Goal: Communication & Community: Share content

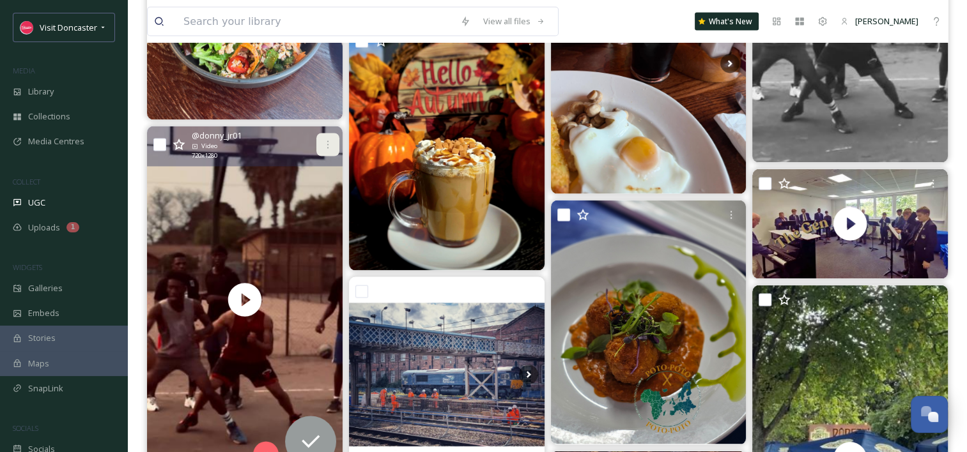
scroll to position [2429, 0]
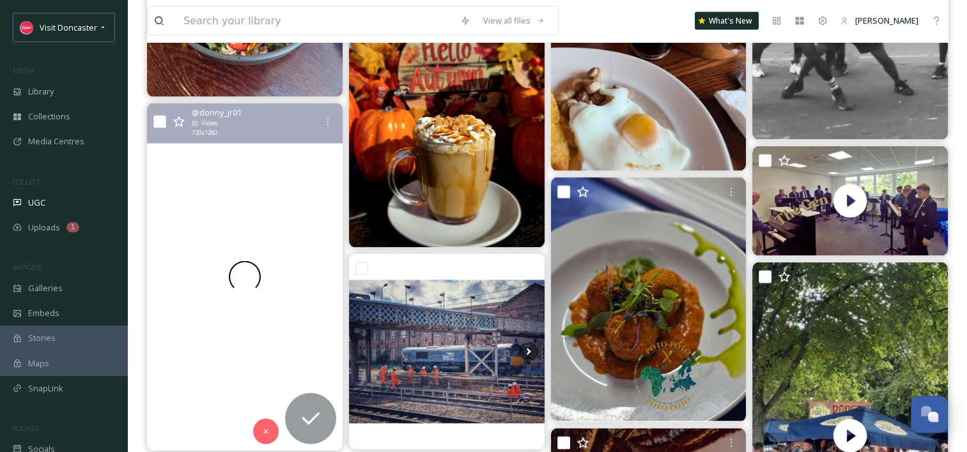
click at [275, 230] on div at bounding box center [245, 278] width 196 height 348
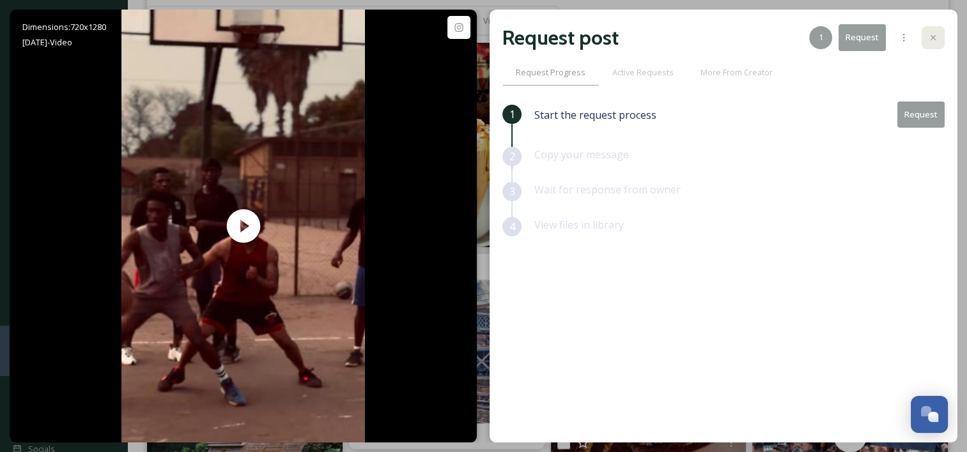
click at [938, 31] on div at bounding box center [933, 37] width 23 height 23
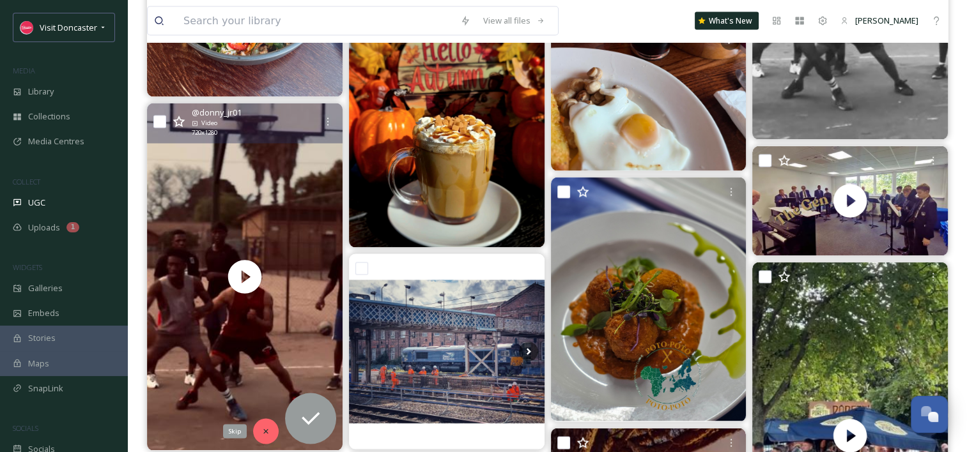
click at [261, 429] on icon at bounding box center [265, 432] width 9 height 9
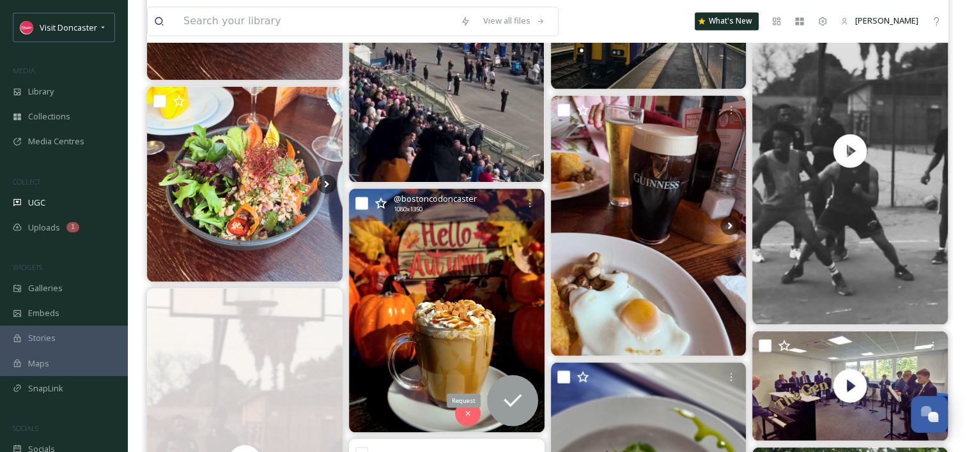
scroll to position [2237, 0]
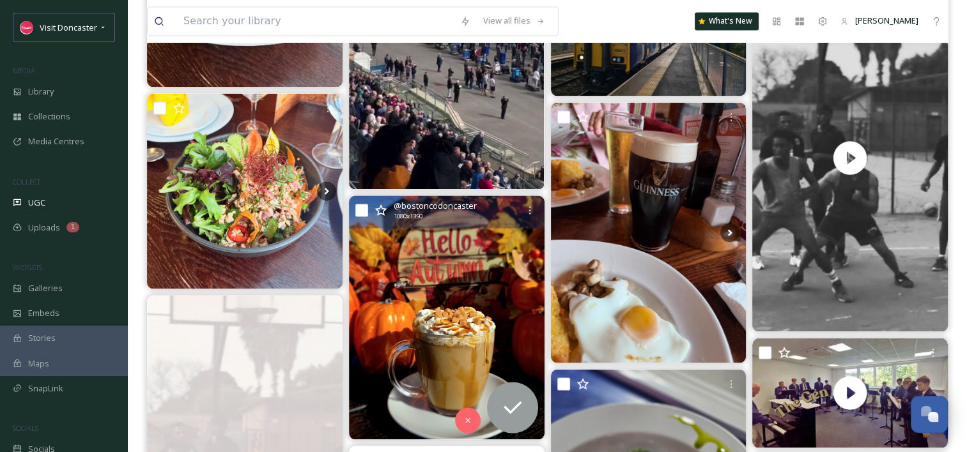
click at [468, 268] on img at bounding box center [447, 318] width 196 height 244
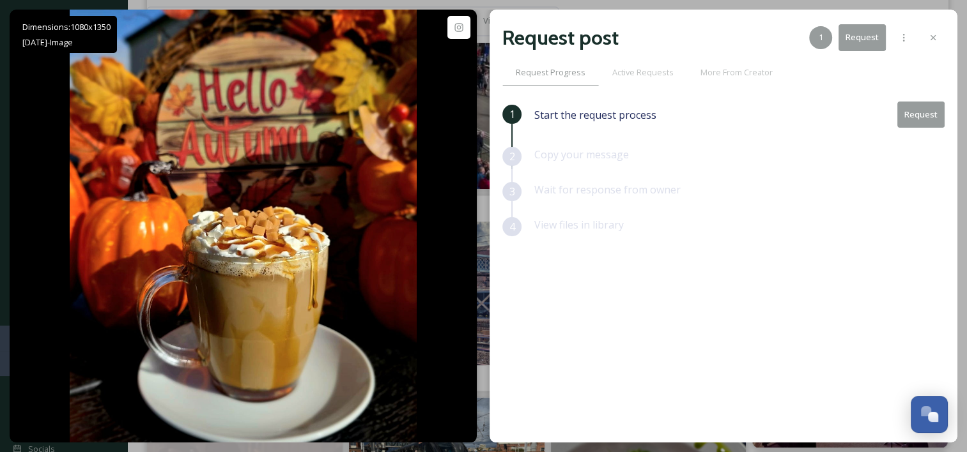
click at [937, 119] on button "Request" at bounding box center [920, 115] width 47 height 26
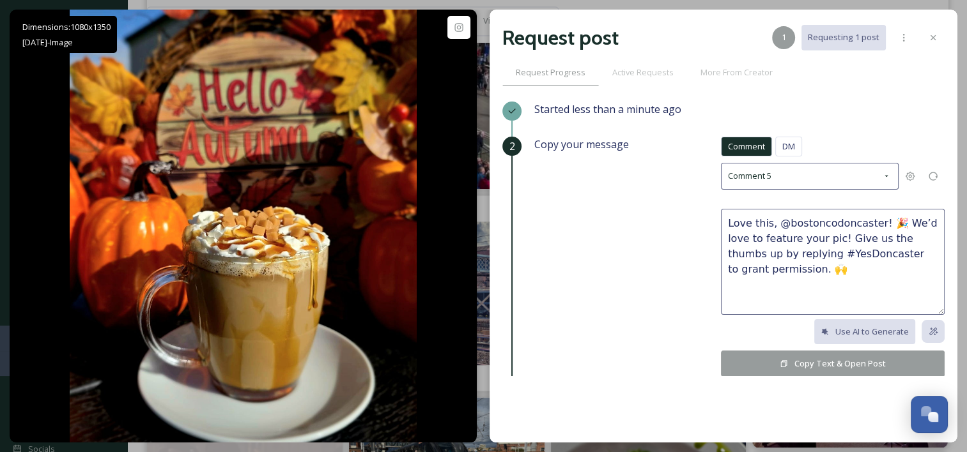
click at [799, 368] on button "Copy Text & Open Post" at bounding box center [833, 364] width 224 height 26
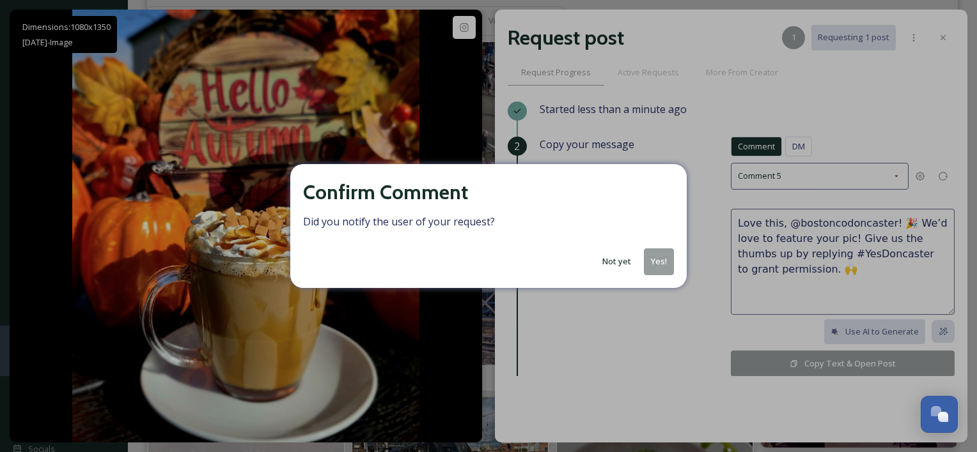
click at [663, 270] on button "Yes!" at bounding box center [659, 262] width 30 height 26
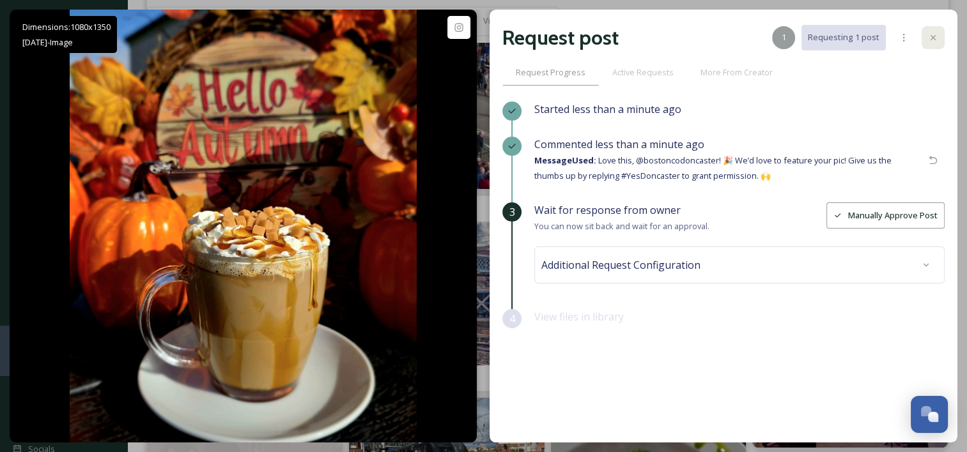
click at [933, 38] on icon at bounding box center [933, 37] width 5 height 5
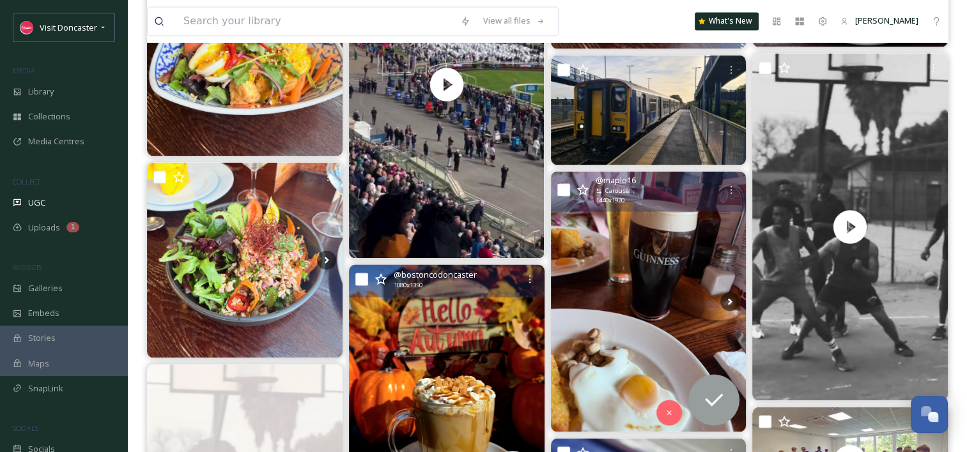
scroll to position [2237, 0]
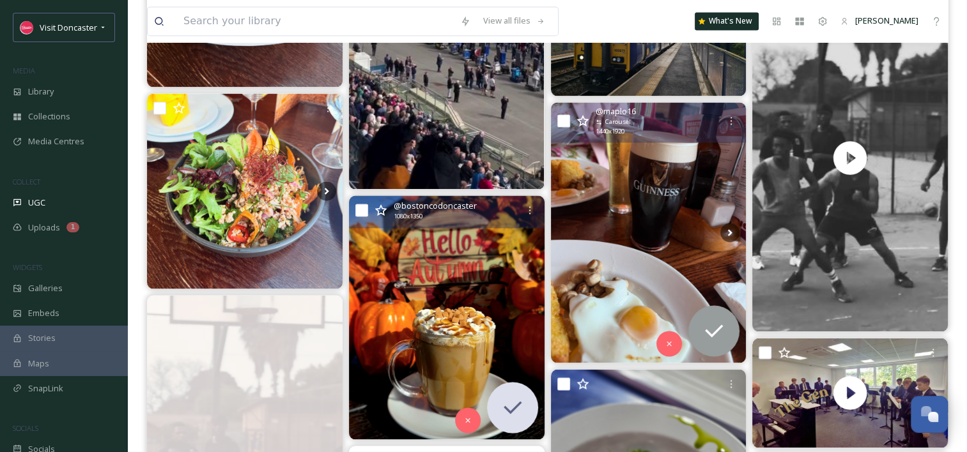
click at [647, 240] on img at bounding box center [649, 232] width 196 height 261
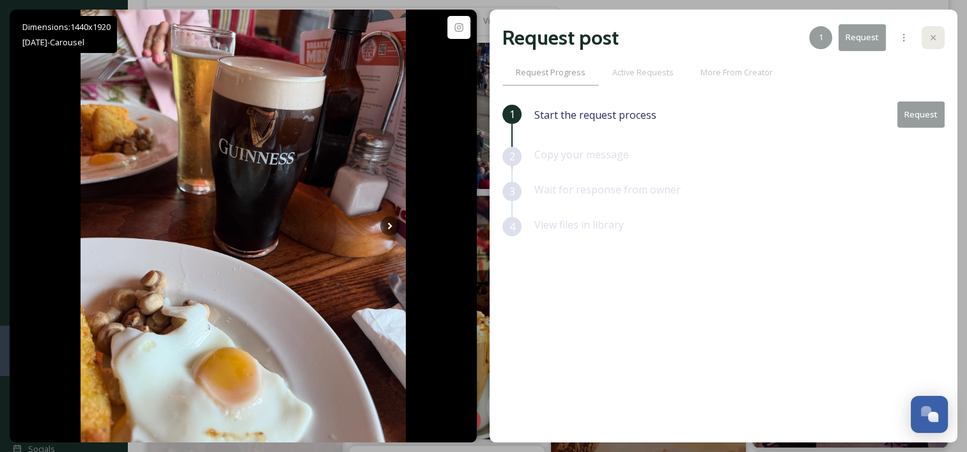
click at [931, 45] on div at bounding box center [933, 37] width 23 height 23
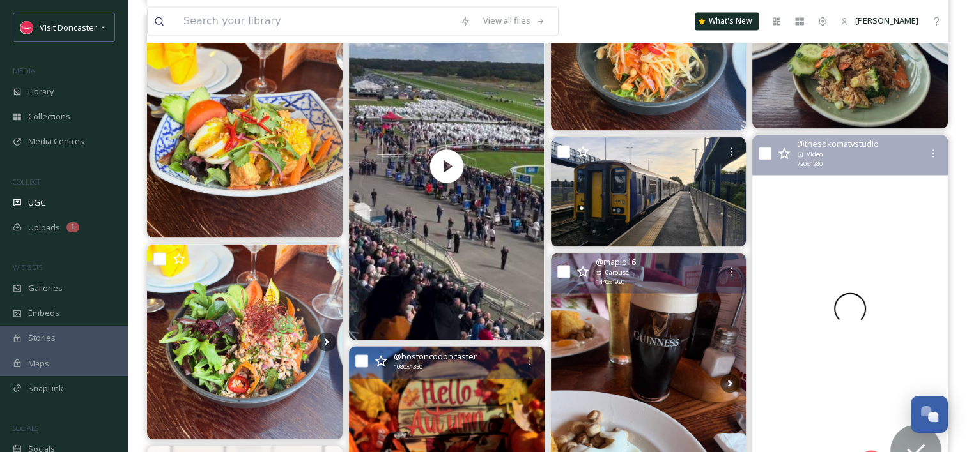
scroll to position [2109, 0]
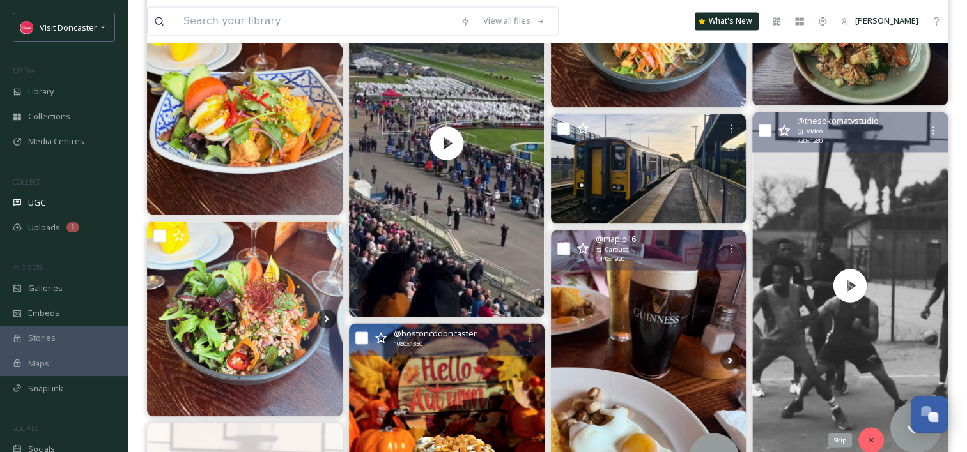
click at [868, 442] on icon at bounding box center [871, 440] width 9 height 9
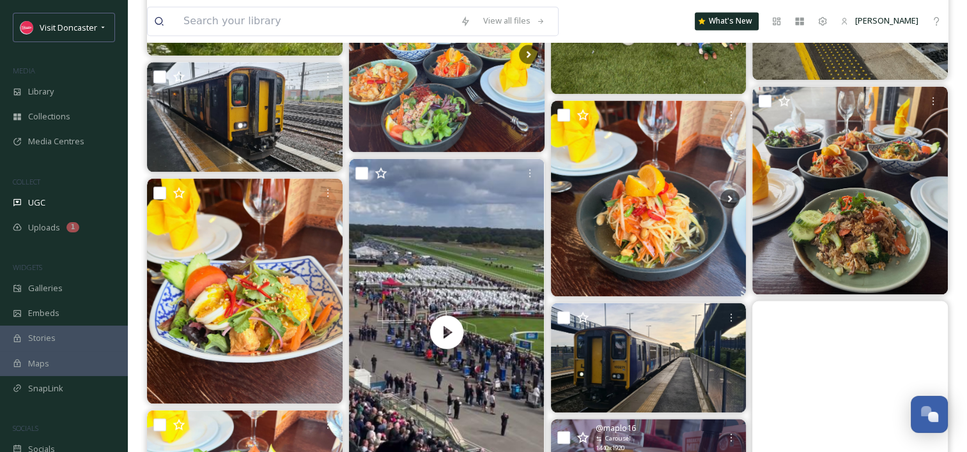
scroll to position [1917, 0]
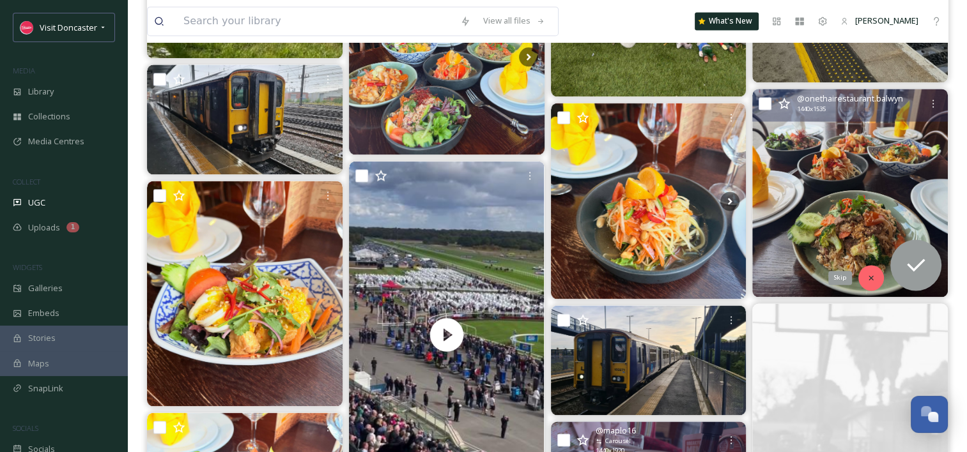
click at [873, 275] on icon at bounding box center [871, 278] width 9 height 9
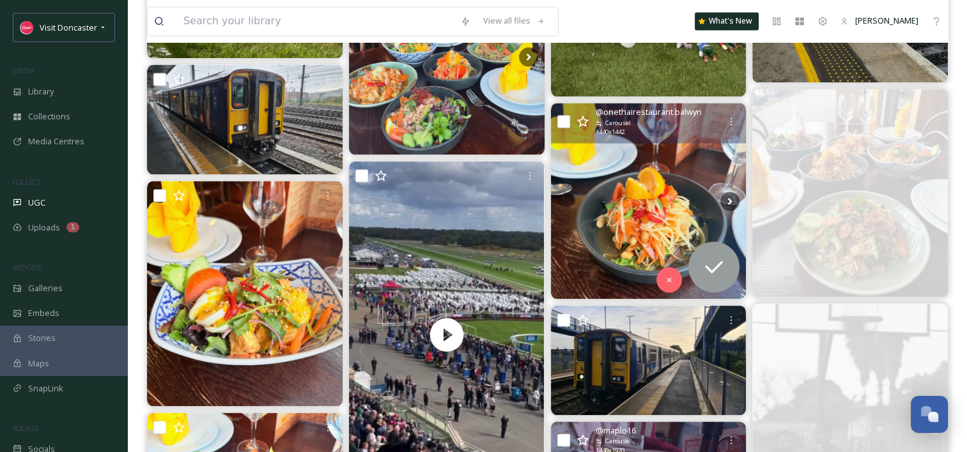
click at [647, 173] on img at bounding box center [649, 201] width 196 height 196
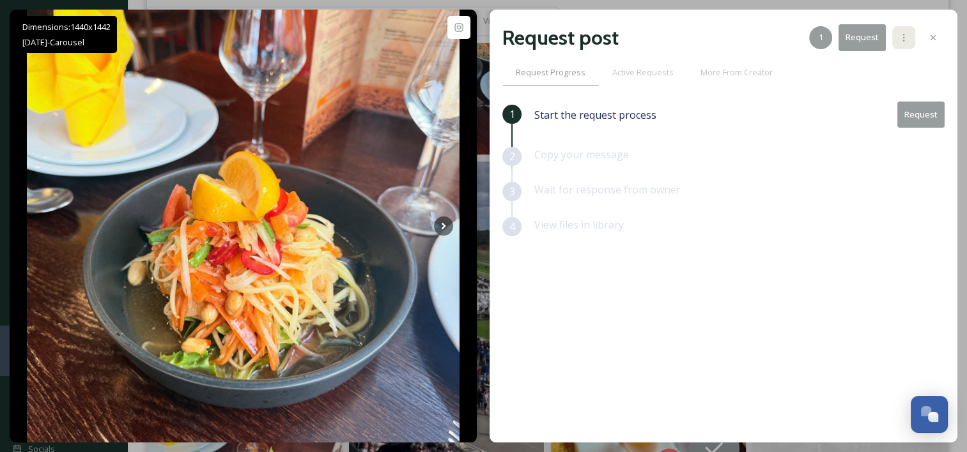
click at [901, 41] on icon at bounding box center [904, 38] width 10 height 10
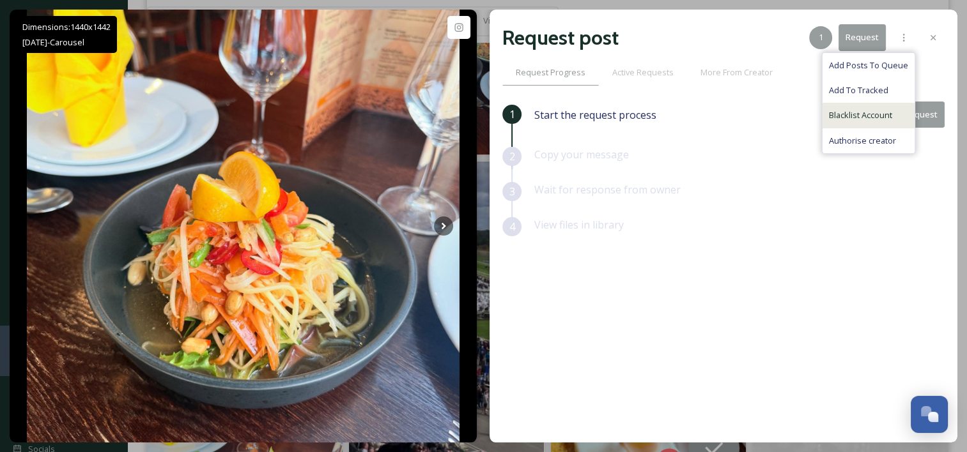
click at [886, 118] on span "Blacklist Account" at bounding box center [860, 115] width 63 height 12
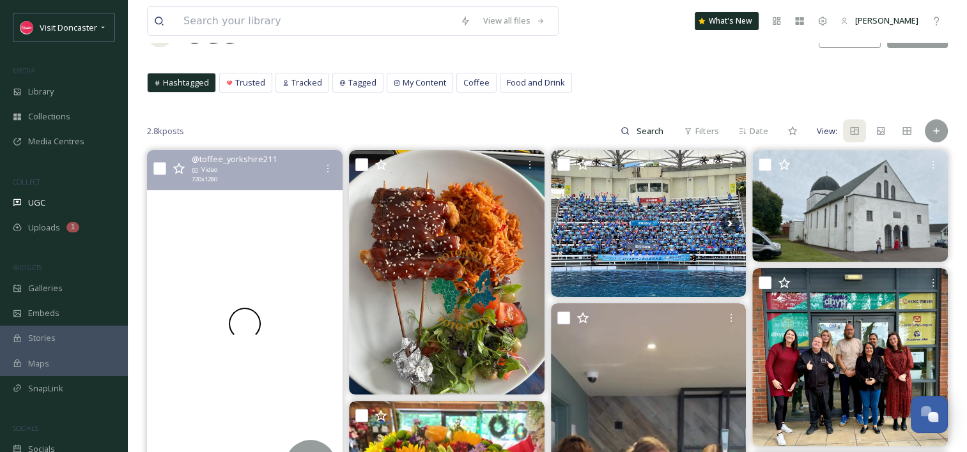
scroll to position [128, 0]
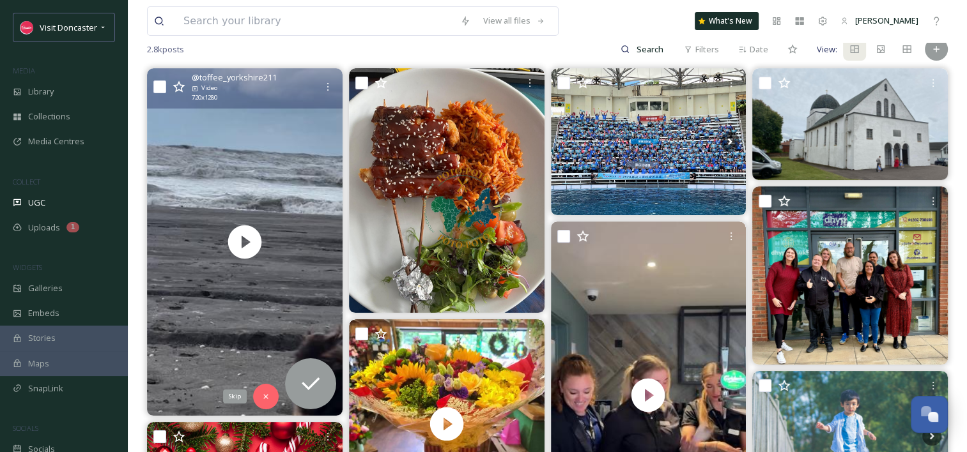
click at [271, 396] on div "Skip" at bounding box center [266, 397] width 26 height 26
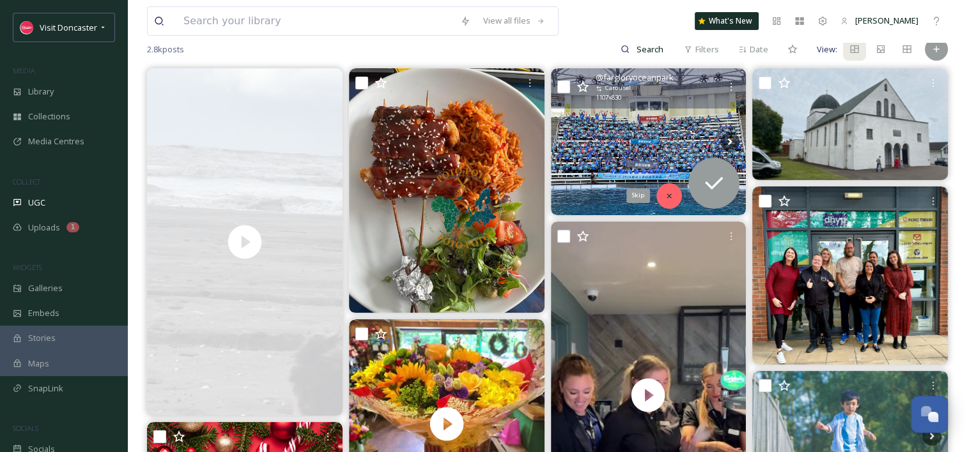
click at [673, 197] on icon at bounding box center [669, 196] width 9 height 9
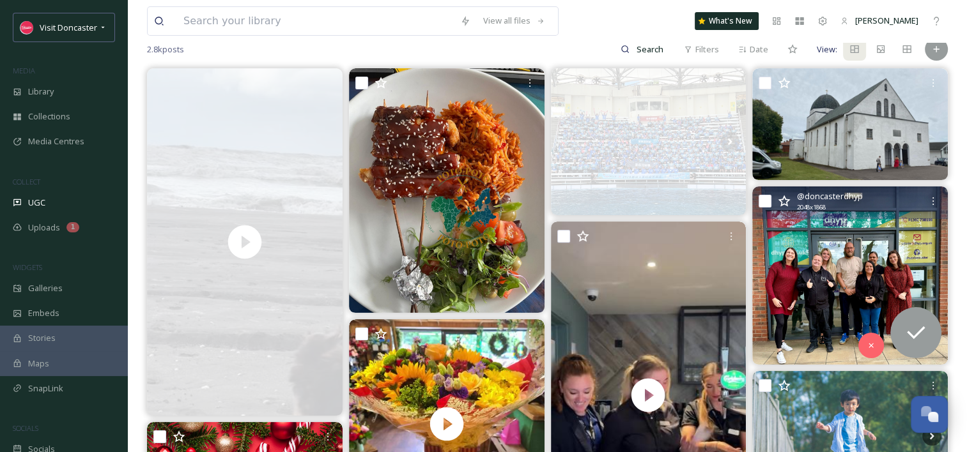
click at [837, 261] on img at bounding box center [850, 276] width 196 height 178
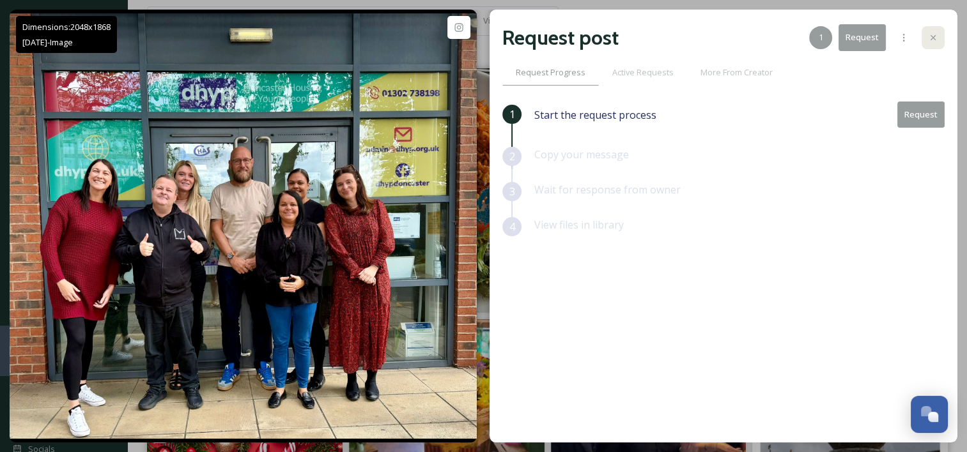
click at [938, 33] on div at bounding box center [933, 37] width 23 height 23
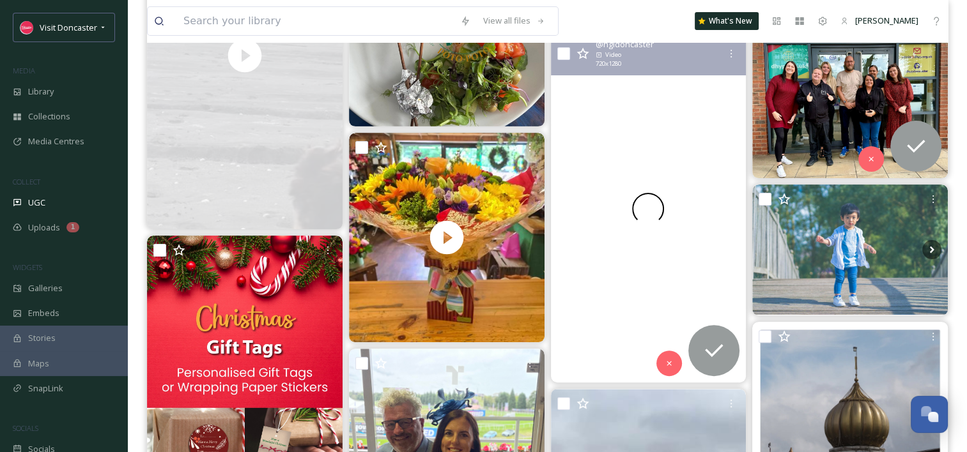
scroll to position [320, 0]
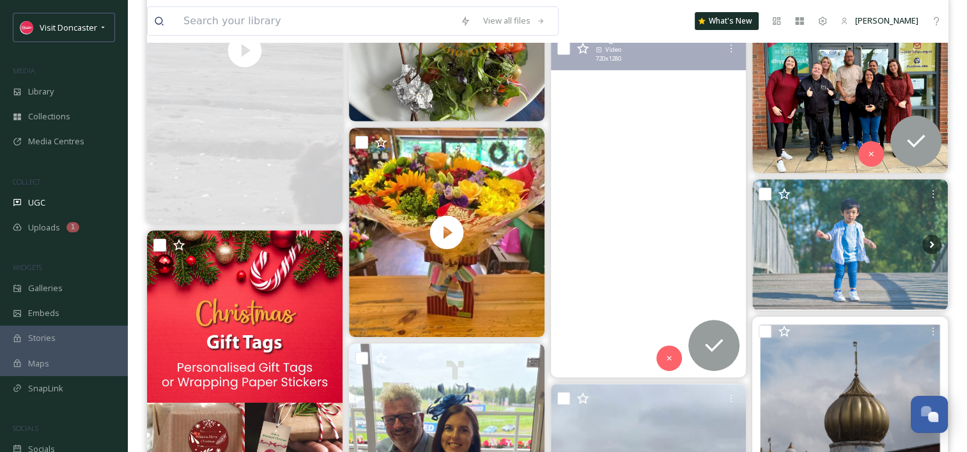
click at [654, 257] on video "And just like that we say farewell to another eventful St Leger Festival 🐎🏆\a\a…" at bounding box center [648, 204] width 196 height 348
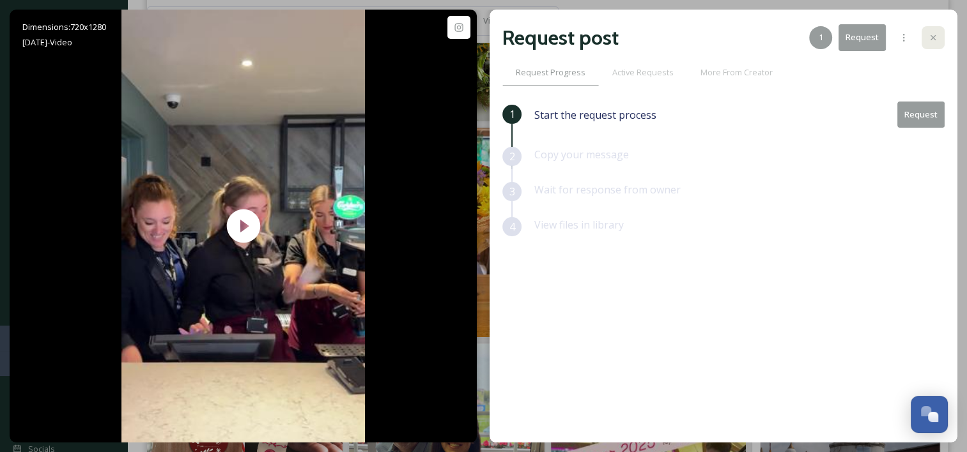
click at [938, 43] on div at bounding box center [933, 37] width 23 height 23
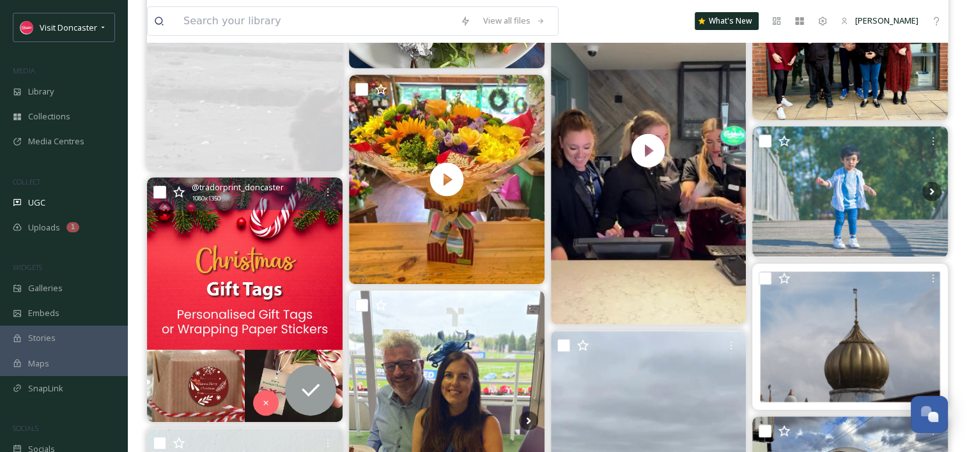
scroll to position [447, 0]
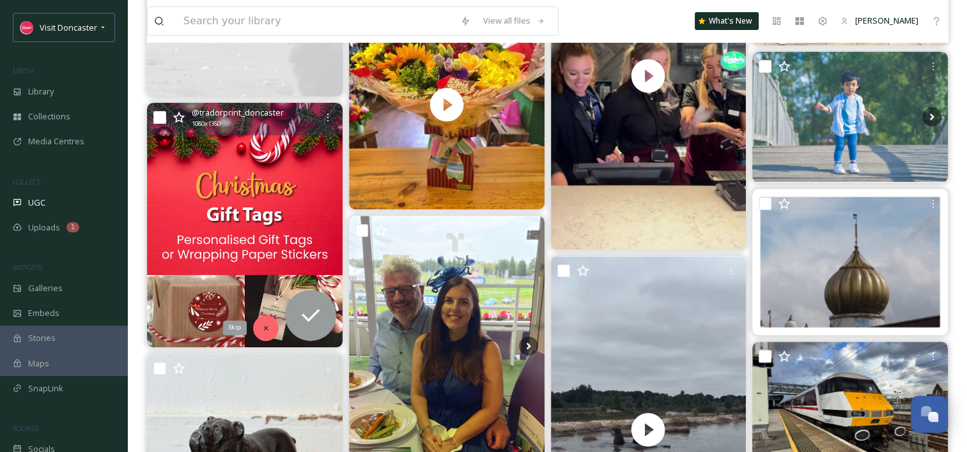
click at [268, 318] on div "Skip" at bounding box center [266, 329] width 26 height 26
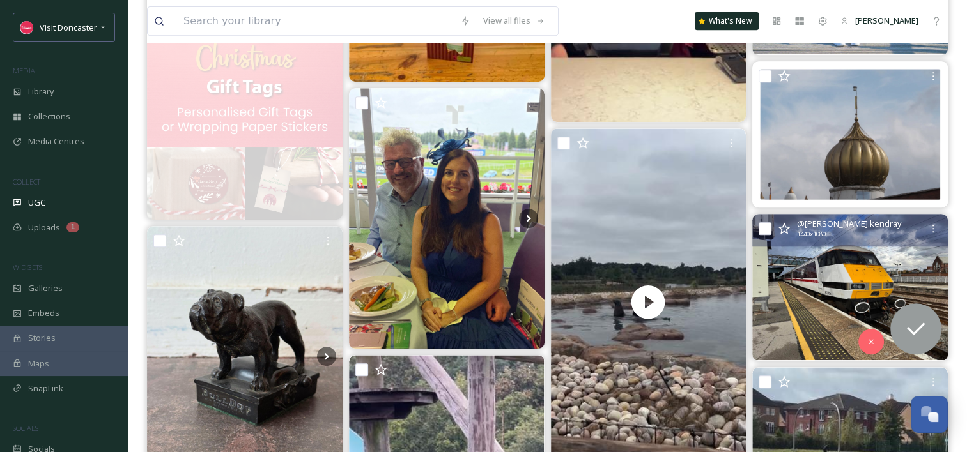
scroll to position [511, 0]
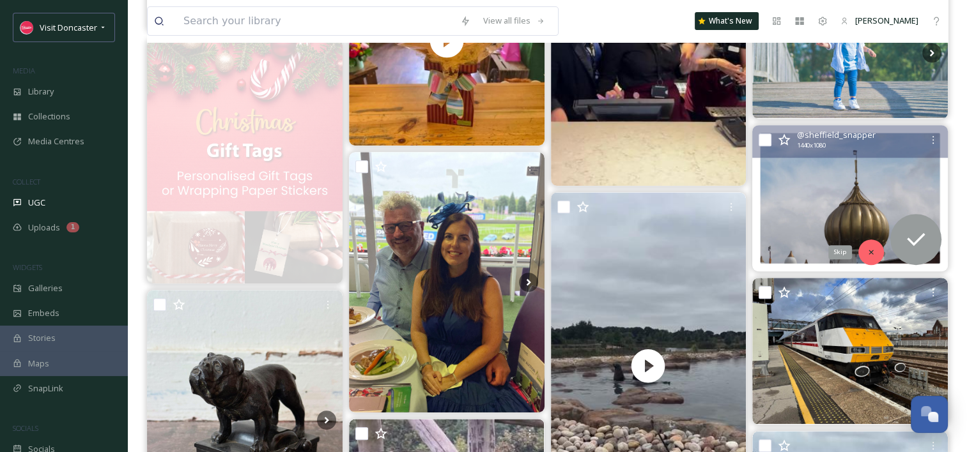
drag, startPoint x: 869, startPoint y: 247, endPoint x: 831, endPoint y: 241, distance: 38.8
click at [869, 247] on div "Skip" at bounding box center [871, 253] width 26 height 26
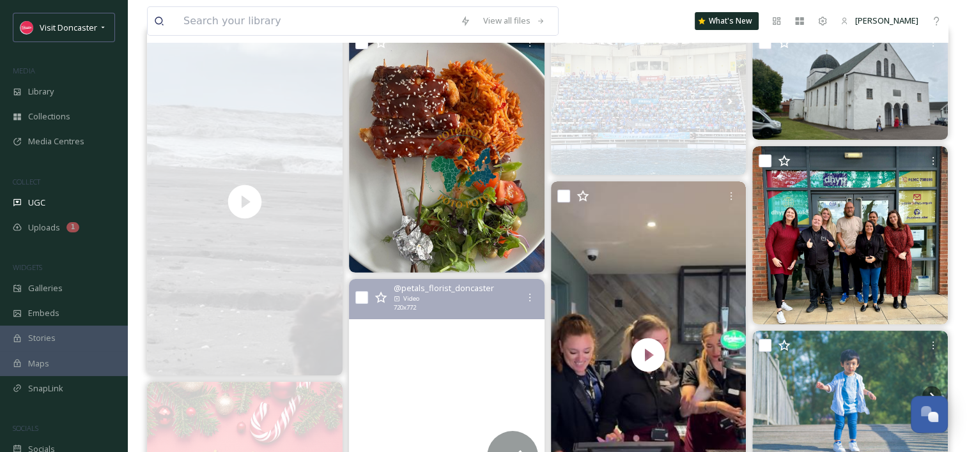
scroll to position [128, 0]
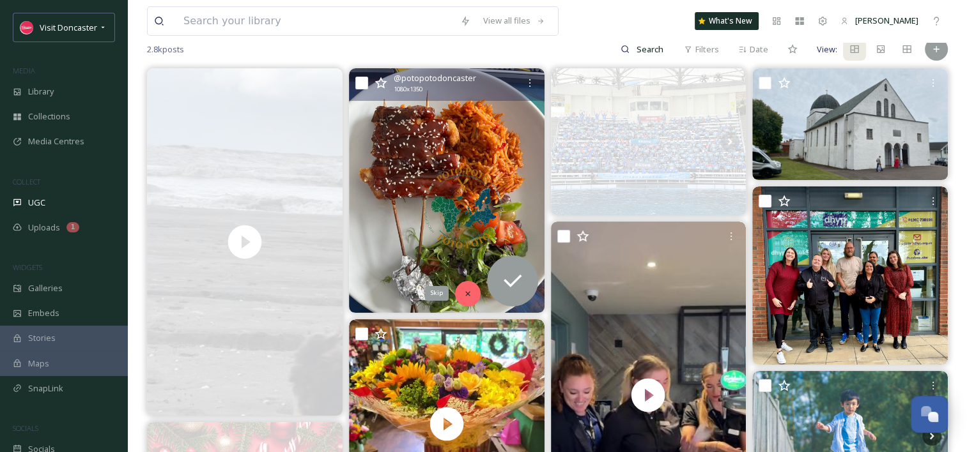
click at [461, 289] on div "Skip" at bounding box center [468, 294] width 26 height 26
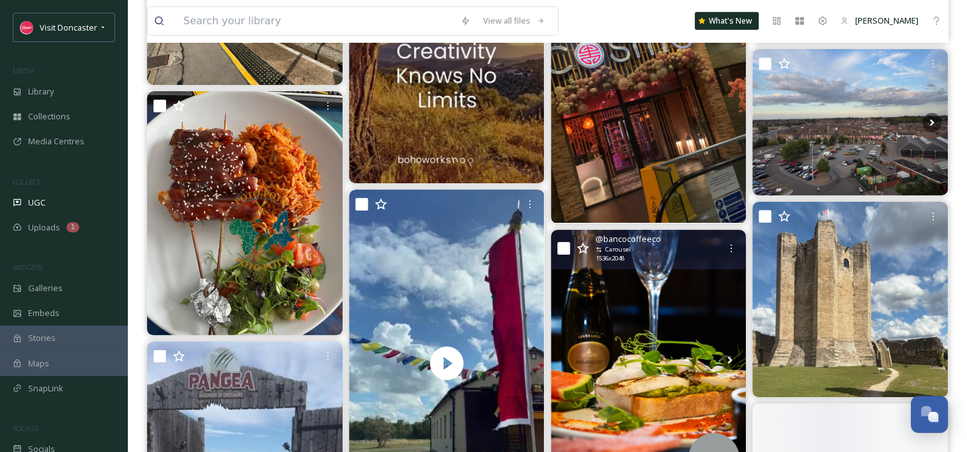
scroll to position [3259, 0]
